Goal: Information Seeking & Learning: Learn about a topic

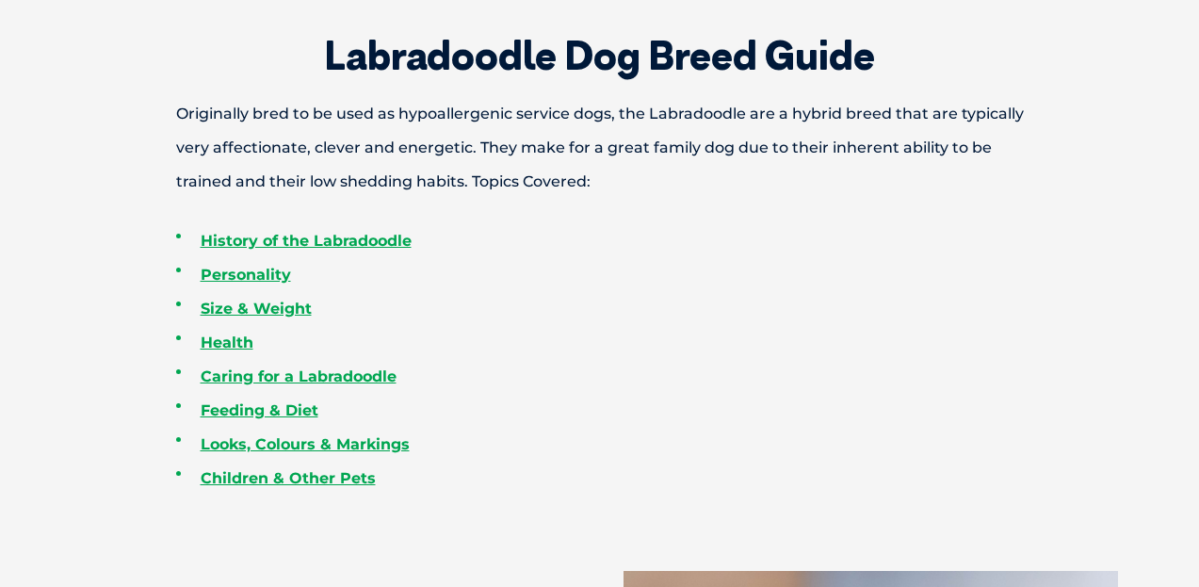
scroll to position [739, 0]
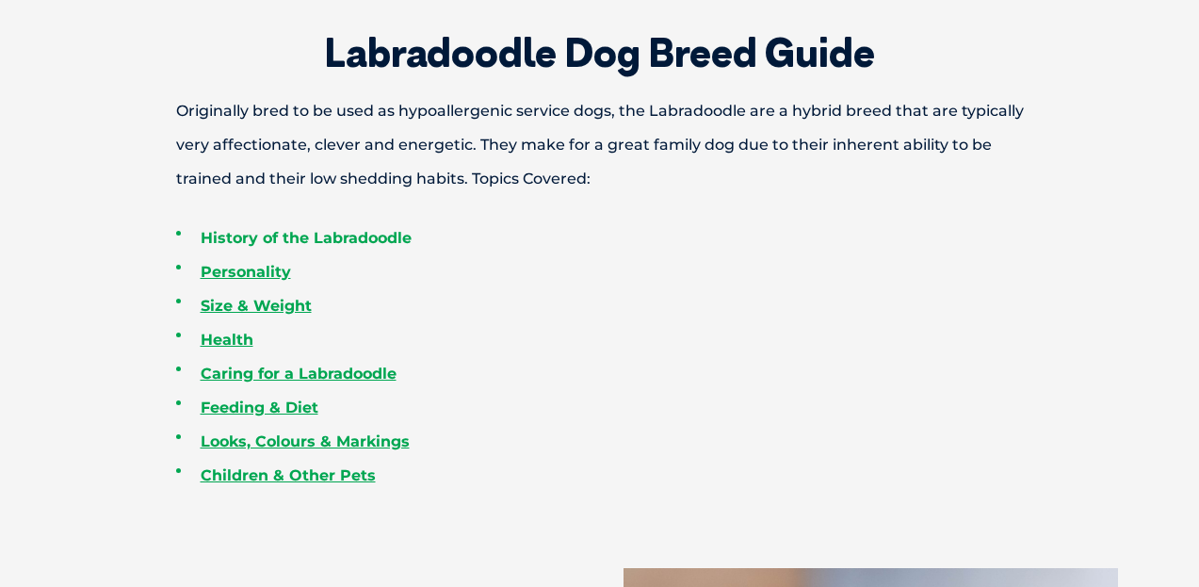
click at [246, 235] on link "History of the Labradoodle" at bounding box center [306, 238] width 211 height 18
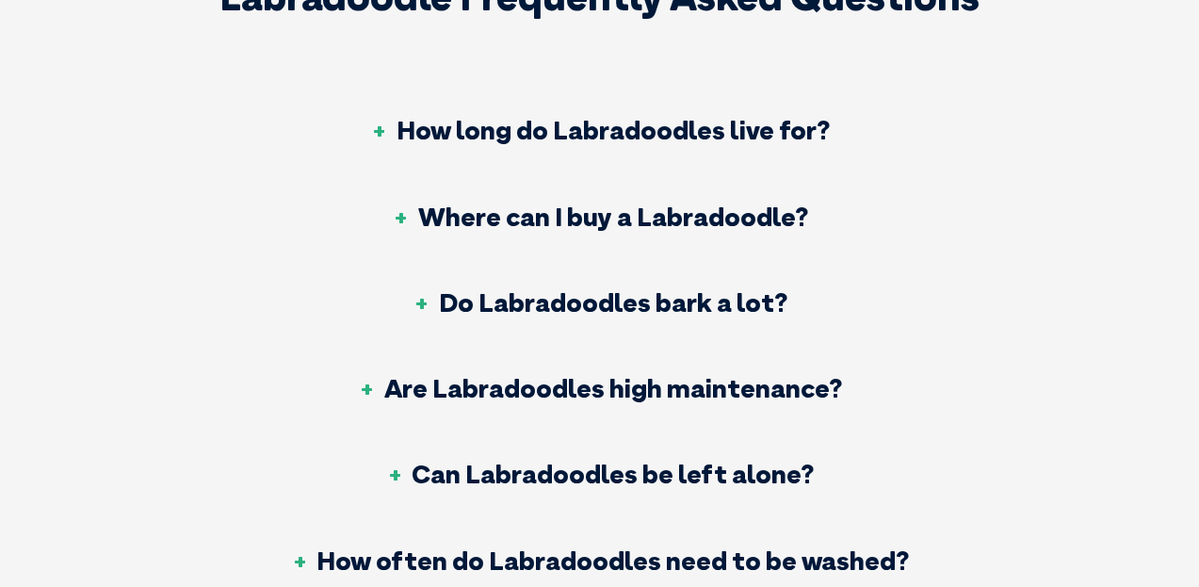
scroll to position [6173, 0]
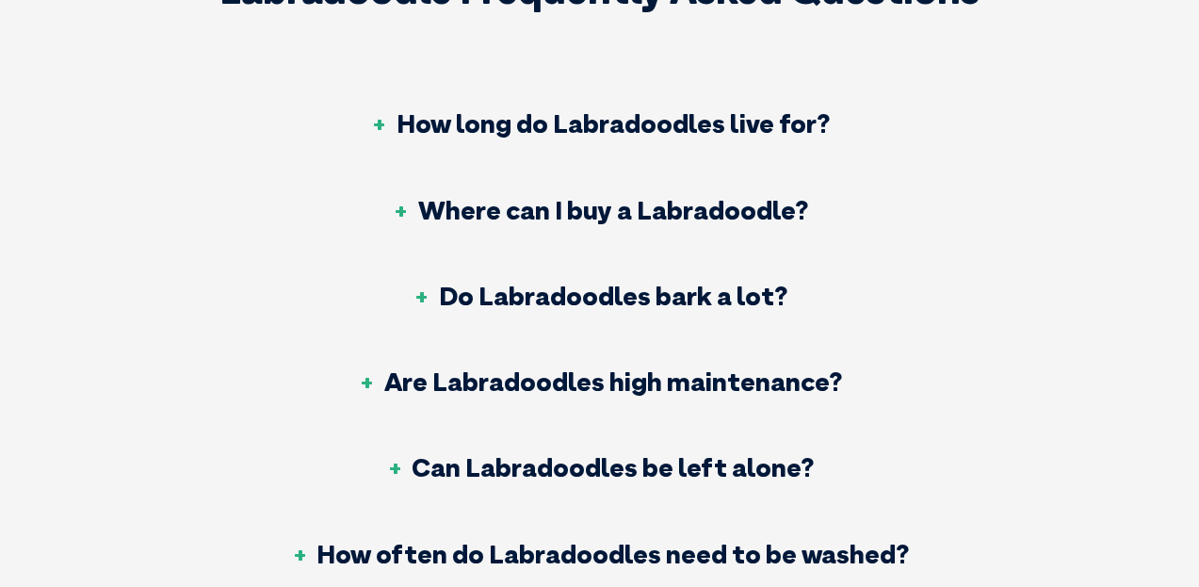
click at [574, 282] on h3 "Do Labradoodles bark a lot?" at bounding box center [599, 295] width 375 height 26
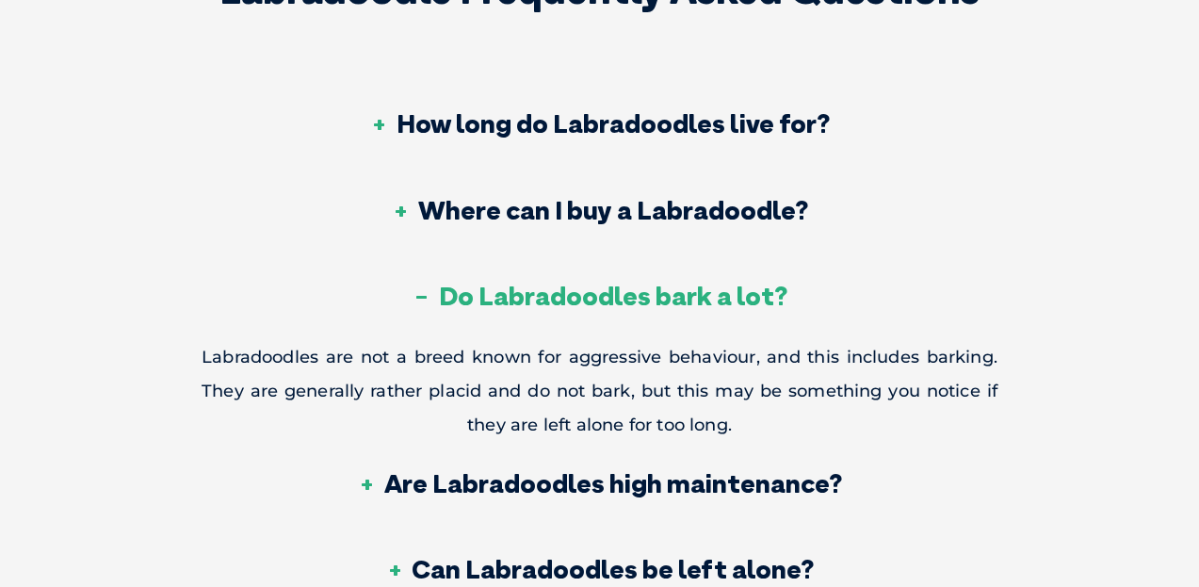
click at [541, 470] on h3 "Are Labradoodles high maintenance?" at bounding box center [600, 483] width 484 height 26
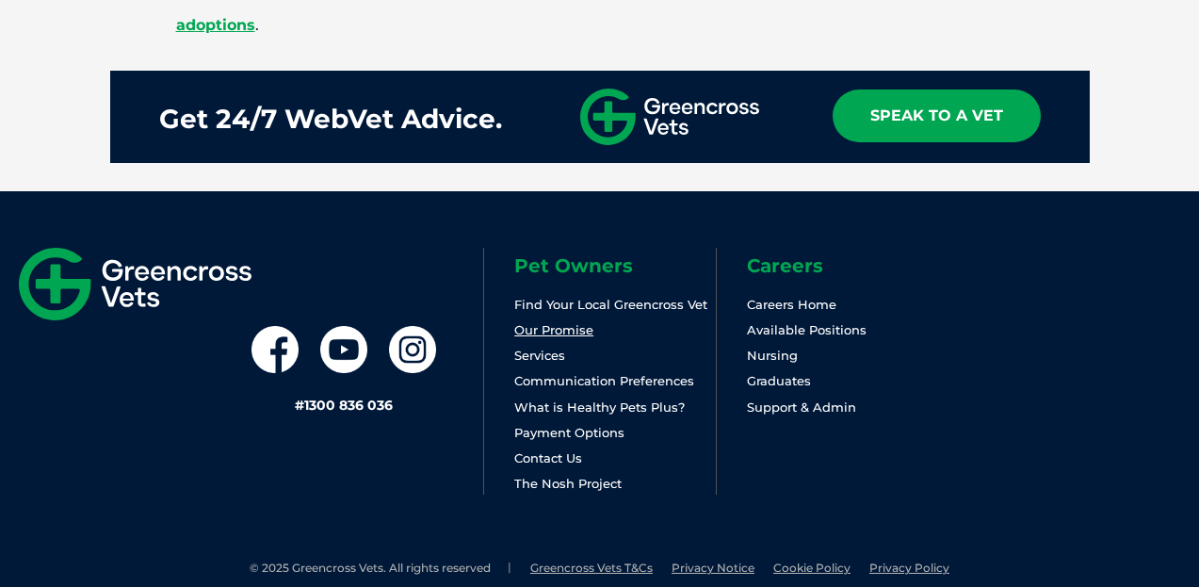
scroll to position [7222, 0]
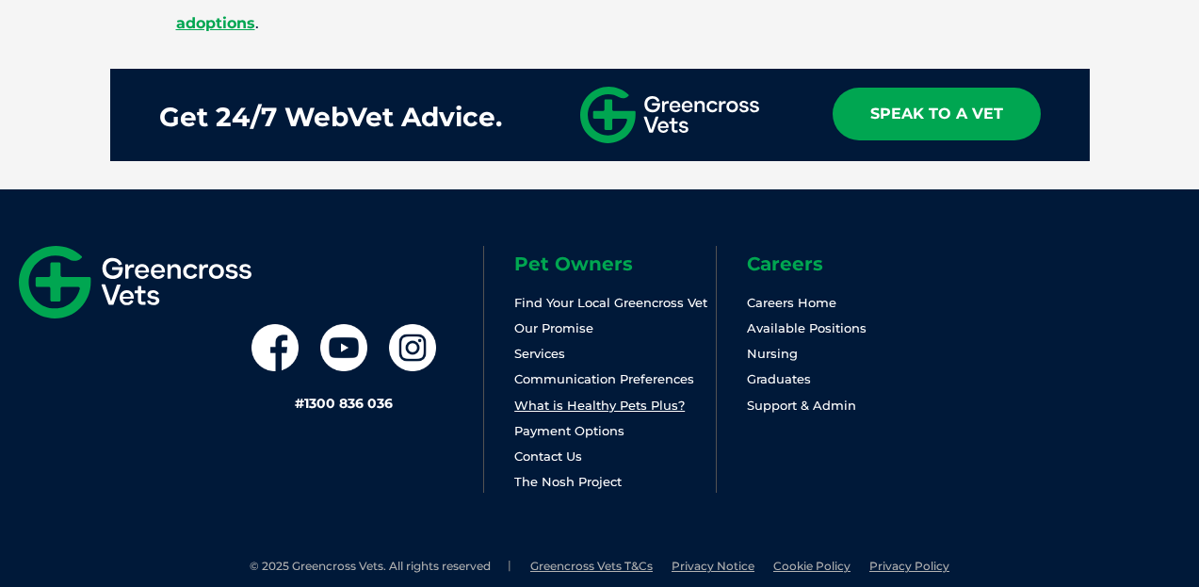
click at [564, 412] on link "What is Healthy Pets Plus?" at bounding box center [599, 404] width 170 height 15
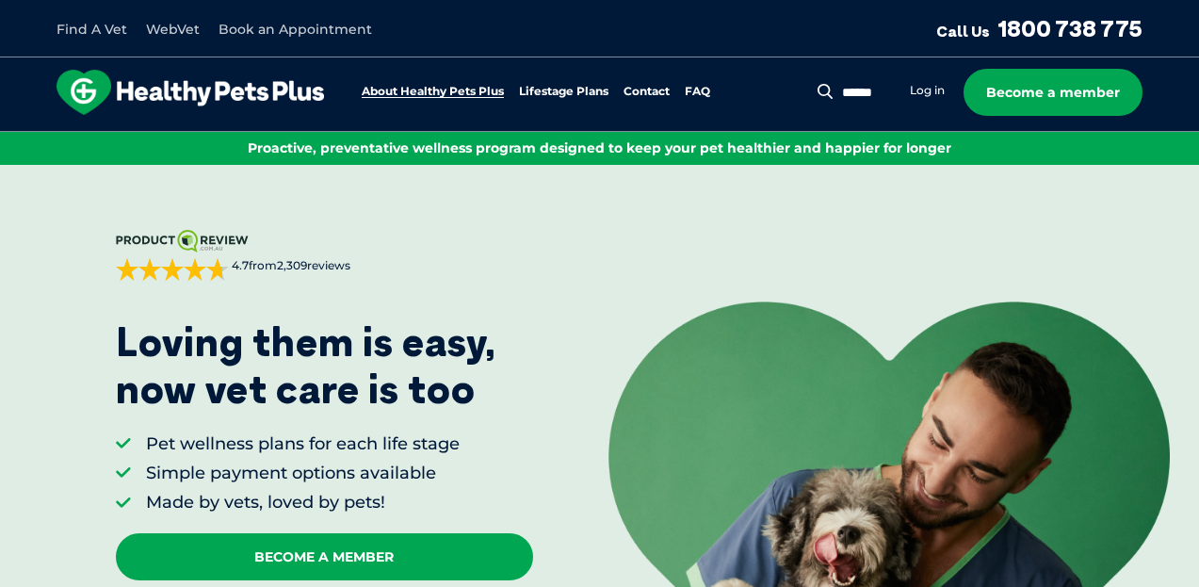
click at [426, 92] on link "About Healthy Pets Plus" at bounding box center [433, 92] width 142 height 12
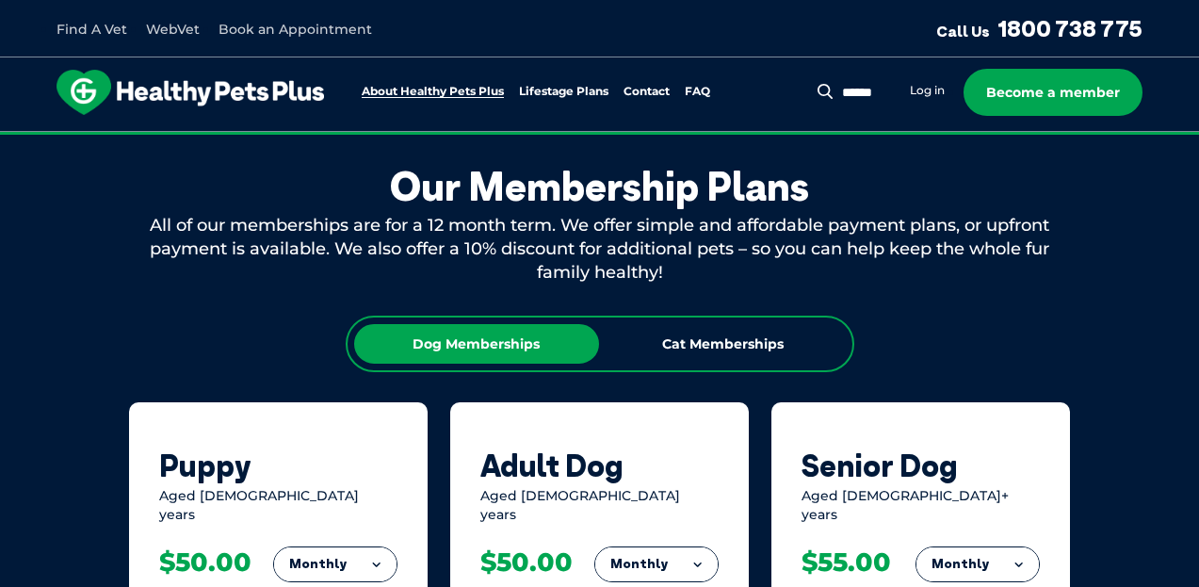
scroll to position [1019, 0]
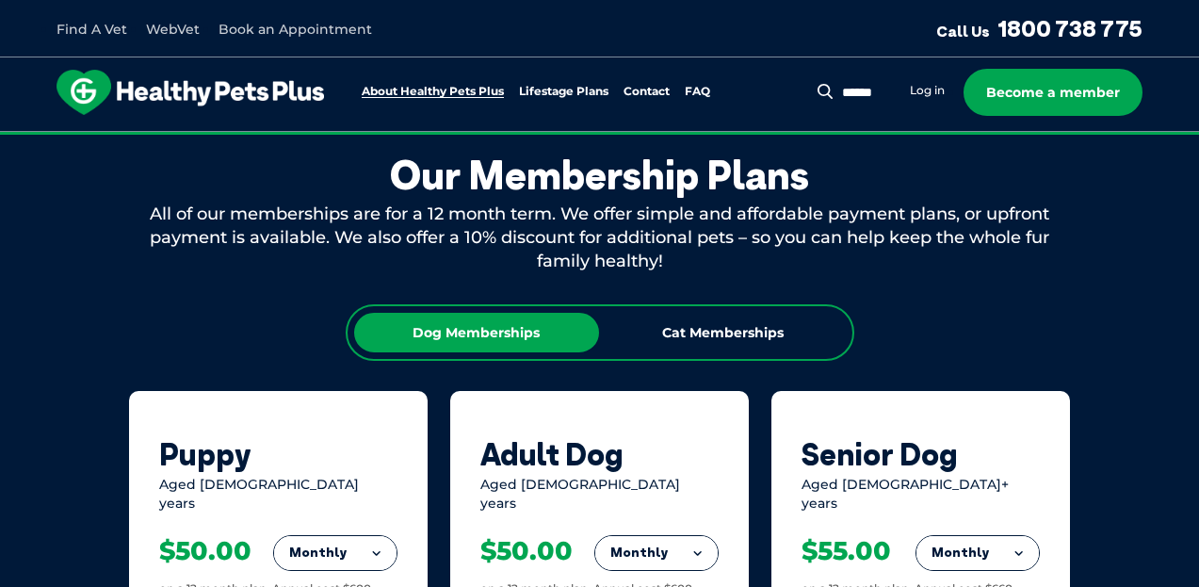
click at [426, 92] on link "About Healthy Pets Plus" at bounding box center [433, 92] width 142 height 12
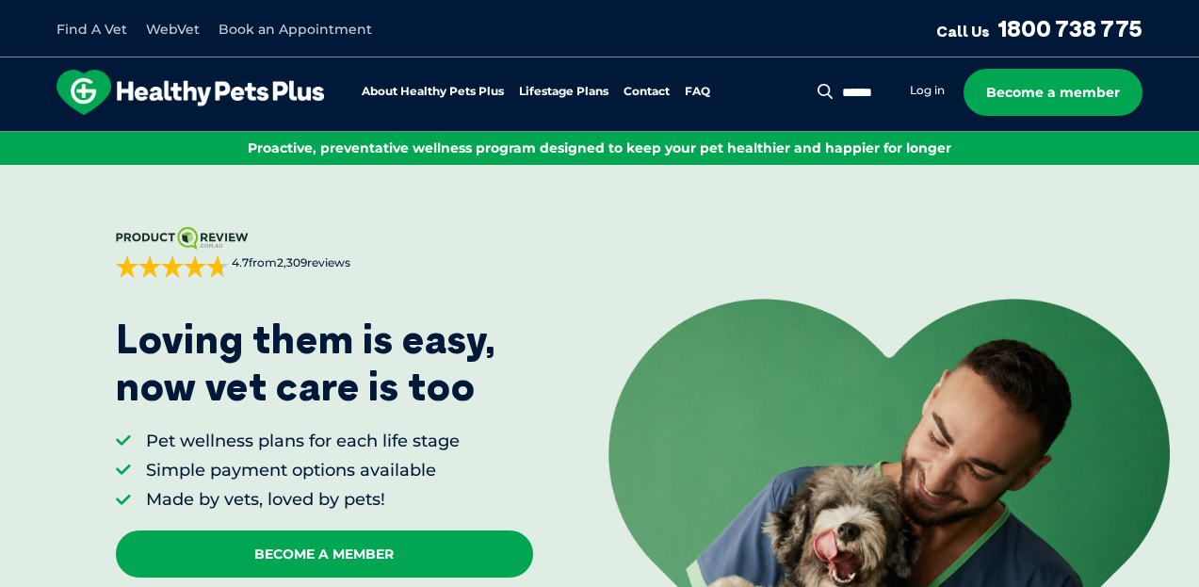
scroll to position [6, 0]
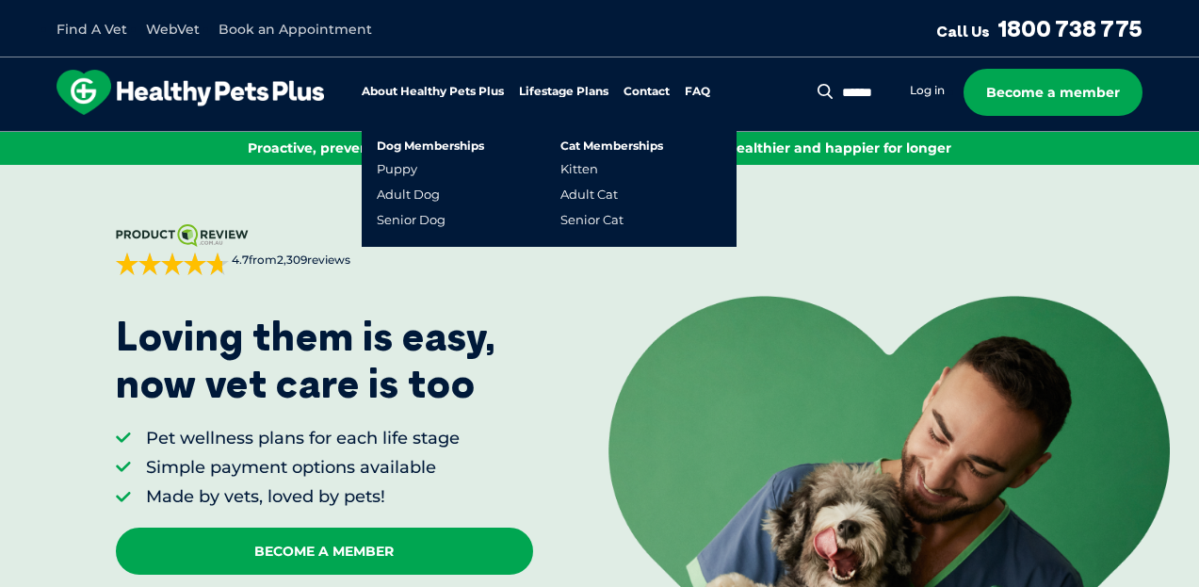
click at [571, 90] on link "Lifestage Plans" at bounding box center [563, 92] width 89 height 12
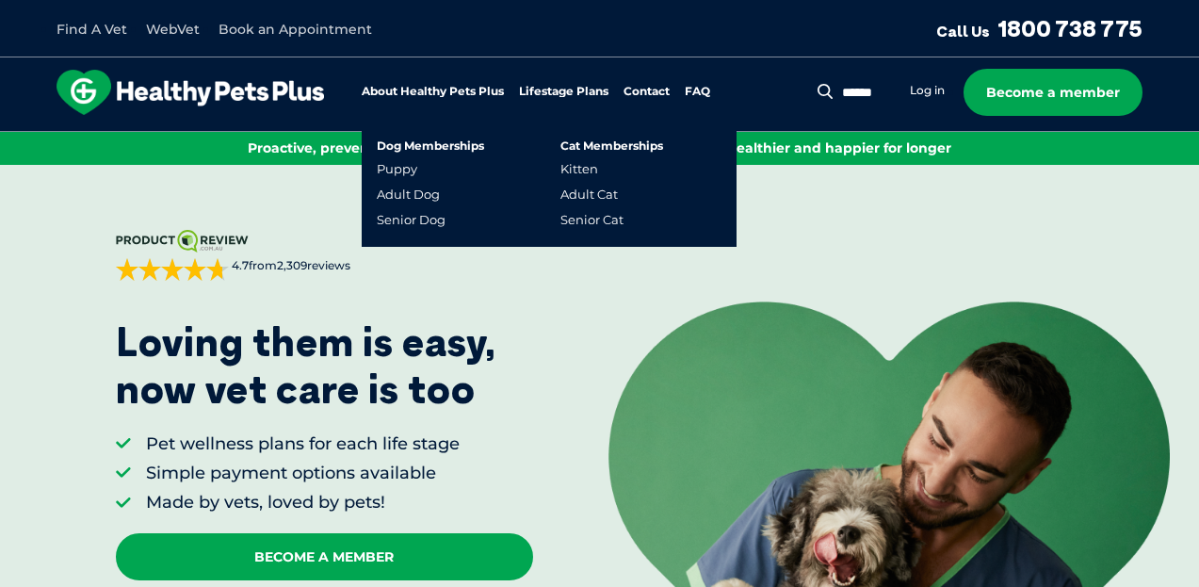
click at [560, 90] on link "Lifestage Plans" at bounding box center [563, 92] width 89 height 12
click at [410, 167] on link "Puppy" at bounding box center [397, 169] width 40 height 16
